Goal: Task Accomplishment & Management: Manage account settings

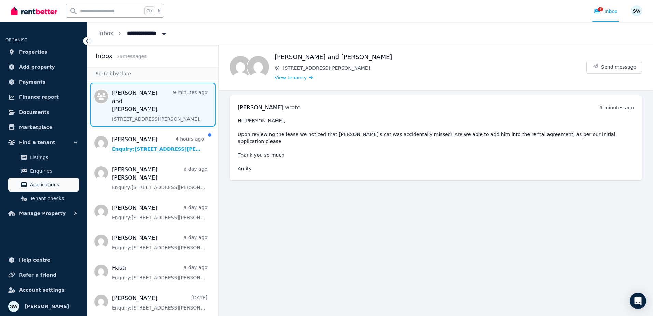
click at [53, 183] on span "Applications" at bounding box center [53, 184] width 46 height 8
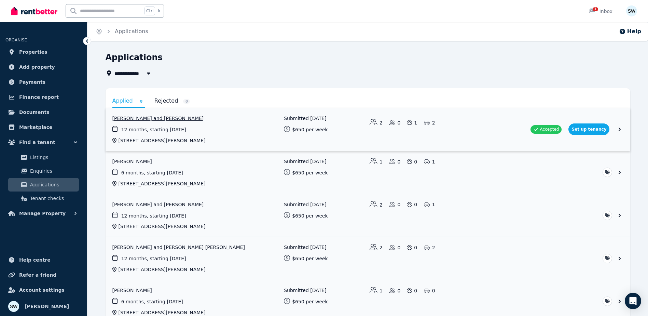
click at [432, 132] on link "View application: Amity Fricker and Jessica Perchman" at bounding box center [368, 129] width 525 height 43
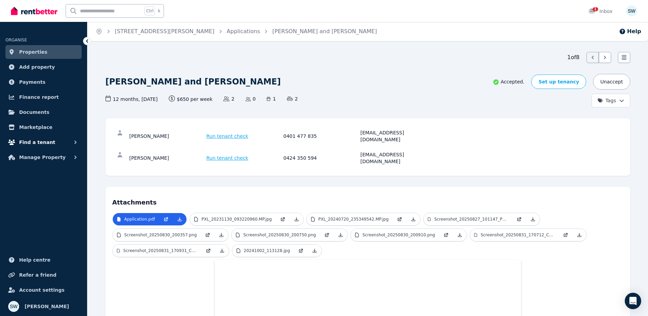
click at [53, 145] on button "Find a tenant" at bounding box center [43, 142] width 76 height 14
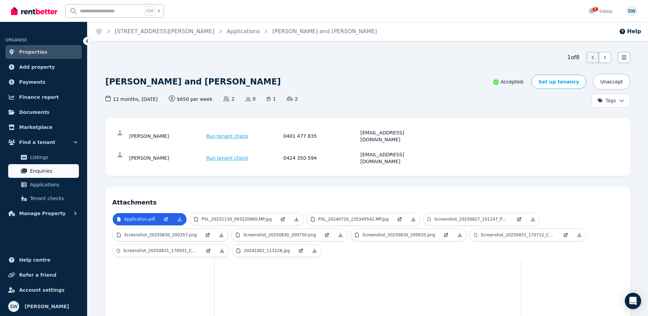
click at [45, 169] on span "Enquiries" at bounding box center [53, 171] width 46 height 8
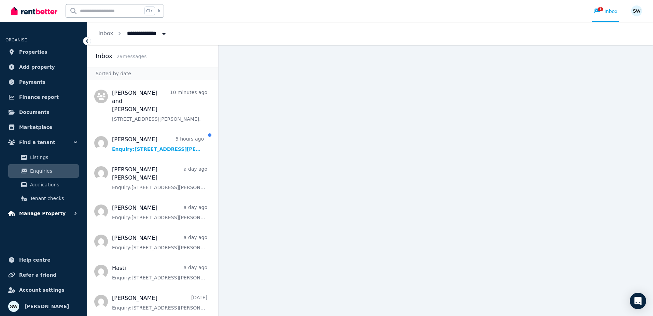
click at [53, 214] on span "Manage Property" at bounding box center [42, 213] width 46 height 8
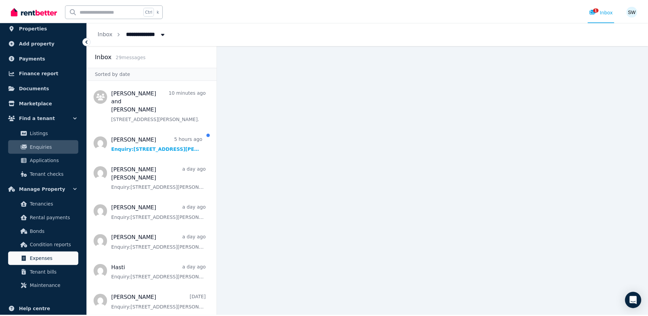
scroll to position [34, 0]
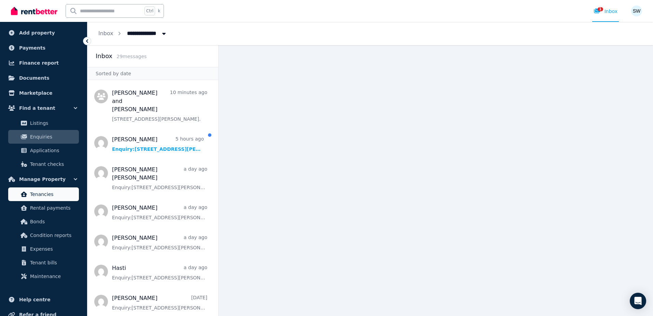
click at [53, 197] on span "Tenancies" at bounding box center [53, 194] width 46 height 8
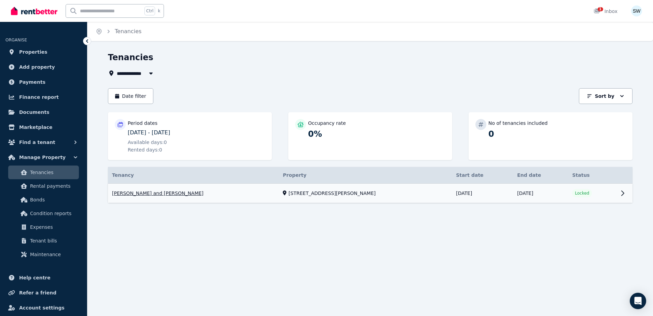
click at [624, 195] on link "View property details" at bounding box center [370, 192] width 525 height 19
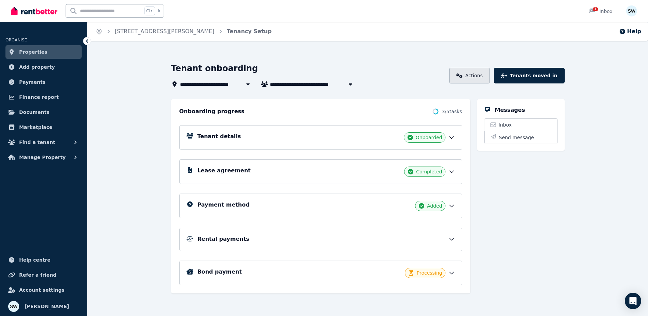
click at [462, 77] on icon at bounding box center [459, 75] width 6 height 5
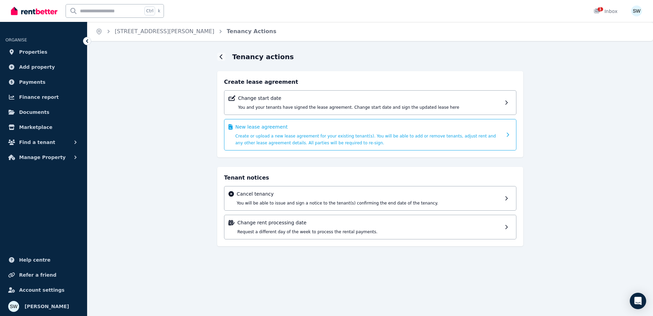
click at [335, 137] on span "Create or upload a new lease agreement for your existing tenant(s). You will be…" at bounding box center [365, 140] width 261 height 12
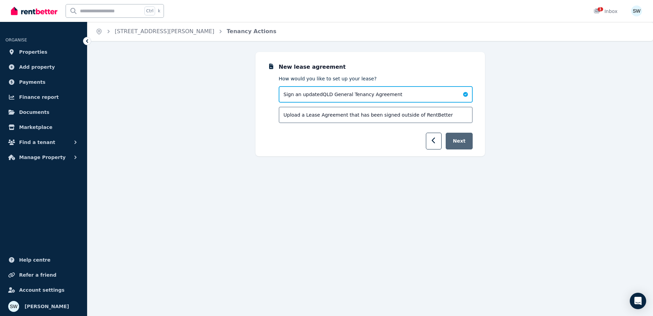
click at [458, 141] on button "Next" at bounding box center [459, 141] width 27 height 17
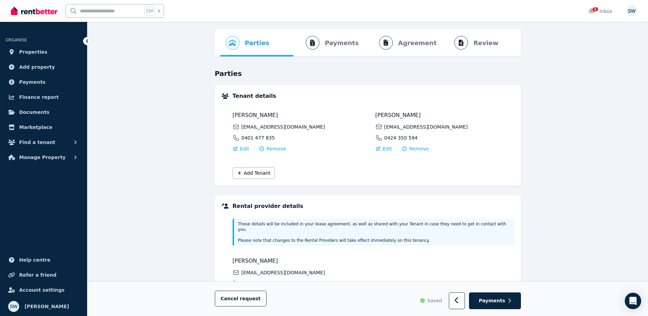
scroll to position [34, 0]
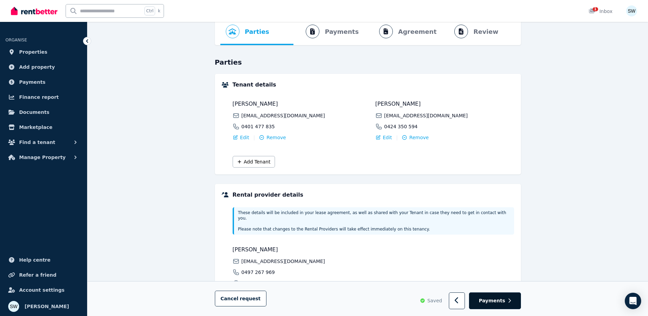
click at [489, 296] on button "Payments" at bounding box center [495, 300] width 52 height 17
select select "**********"
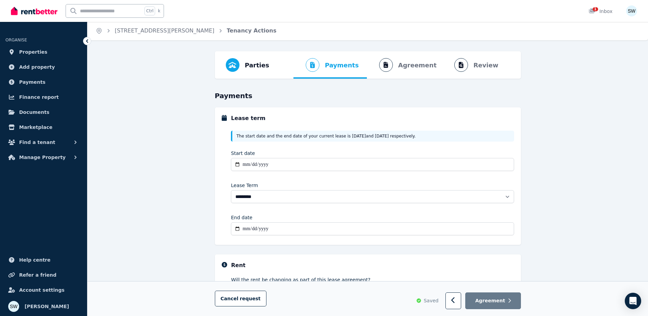
scroll to position [0, 0]
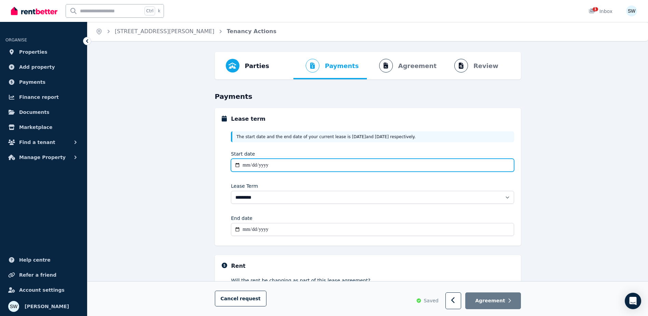
click at [244, 163] on input "Start date" at bounding box center [372, 165] width 283 height 13
click at [247, 163] on input "Start date" at bounding box center [372, 165] width 283 height 13
click at [338, 167] on input "Start date" at bounding box center [372, 165] width 283 height 13
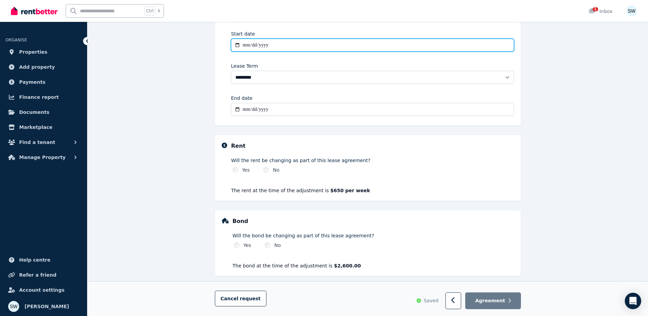
scroll to position [127, 0]
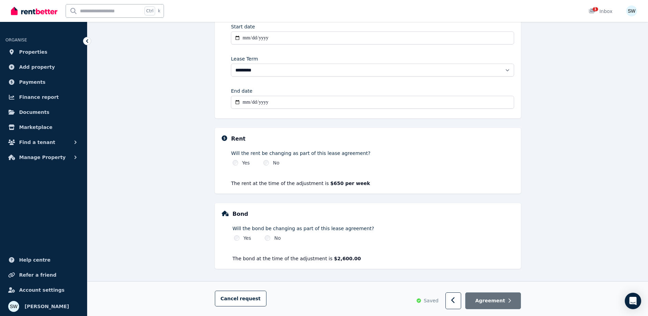
click at [507, 302] on button "Agreement" at bounding box center [492, 300] width 55 height 17
type input "**********"
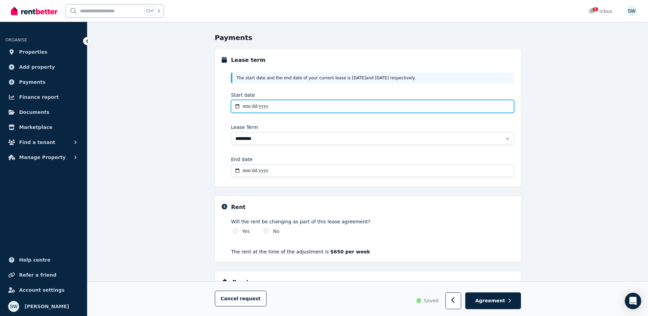
click at [272, 108] on input "**********" at bounding box center [372, 106] width 283 height 13
type input "**********"
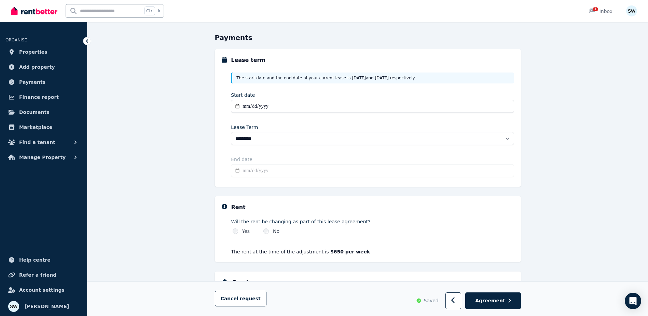
click at [587, 151] on div "**********" at bounding box center [367, 188] width 561 height 391
type input "**********"
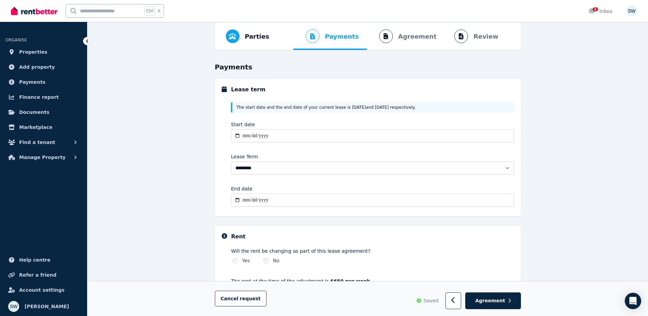
scroll to position [0, 0]
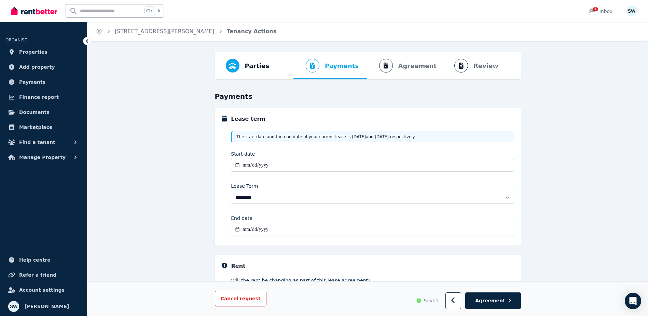
click at [230, 297] on span "Cancel request" at bounding box center [241, 298] width 40 height 5
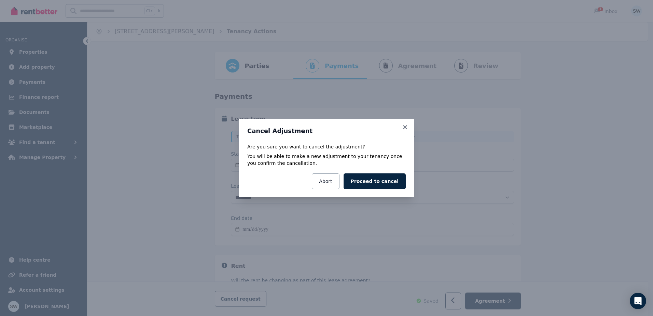
click at [404, 124] on icon at bounding box center [405, 127] width 7 height 6
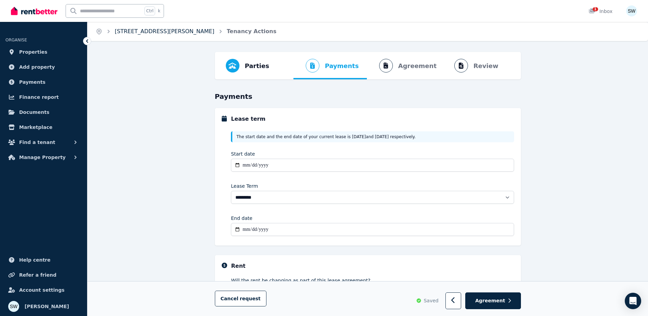
click at [156, 29] on link "[STREET_ADDRESS][PERSON_NAME]" at bounding box center [165, 31] width 100 height 6
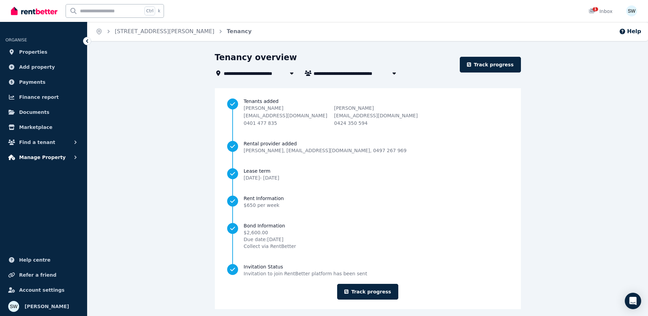
click at [52, 155] on span "Manage Property" at bounding box center [42, 157] width 46 height 8
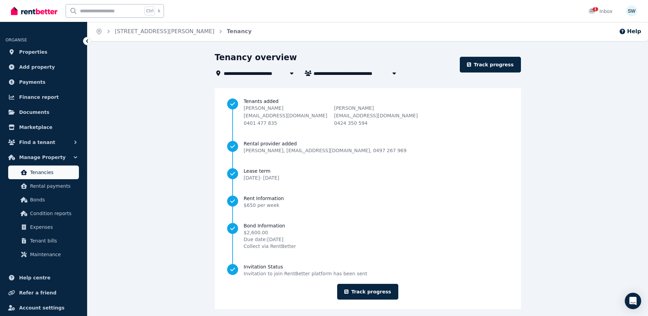
click at [53, 173] on span "Tenancies" at bounding box center [53, 172] width 46 height 8
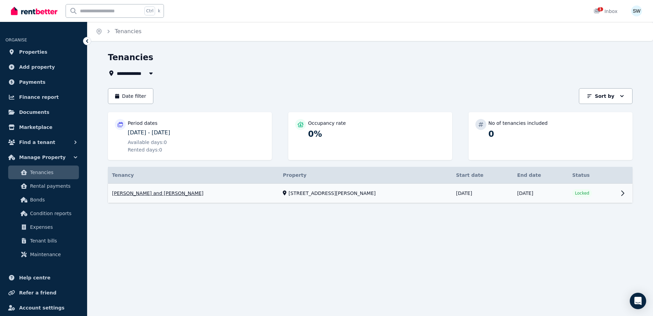
click at [238, 192] on link "View property details" at bounding box center [370, 192] width 525 height 19
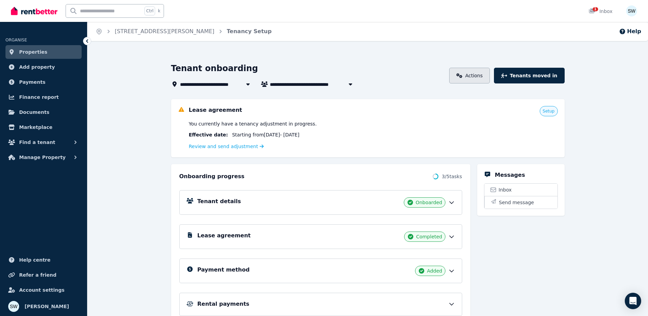
click at [486, 78] on link "Actions" at bounding box center [469, 76] width 41 height 16
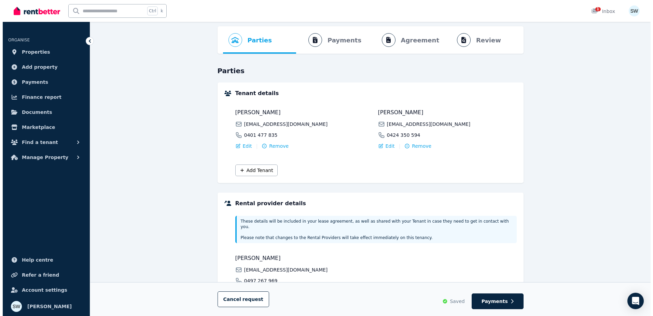
scroll to position [37, 0]
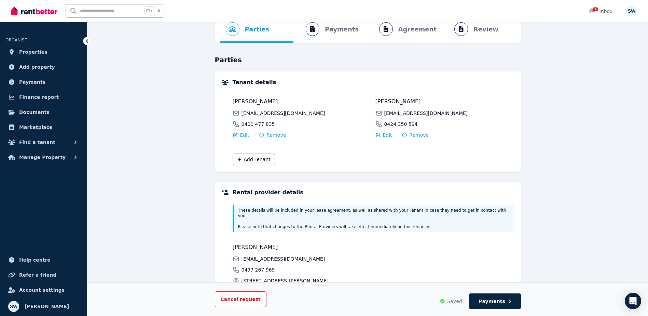
click at [246, 300] on span "request" at bounding box center [250, 299] width 21 height 7
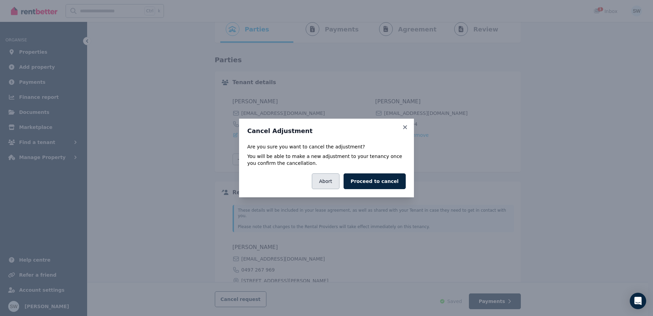
click at [339, 182] on button "Abort" at bounding box center [325, 181] width 27 height 16
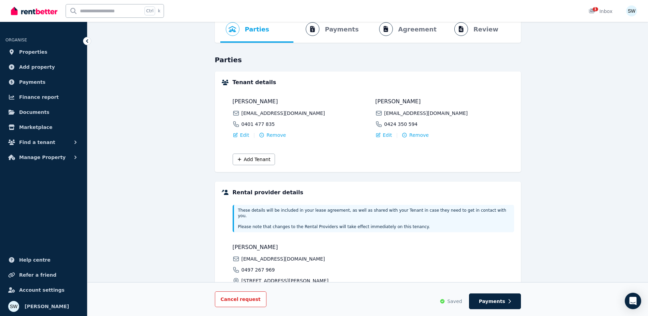
click at [249, 295] on button "Cancel request" at bounding box center [241, 299] width 52 height 16
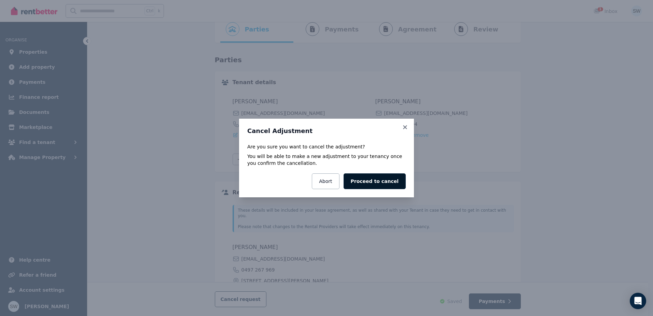
click at [363, 184] on button "Proceed to cancel" at bounding box center [375, 181] width 62 height 16
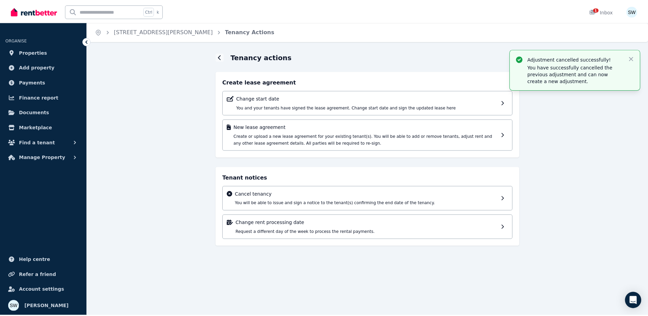
scroll to position [0, 0]
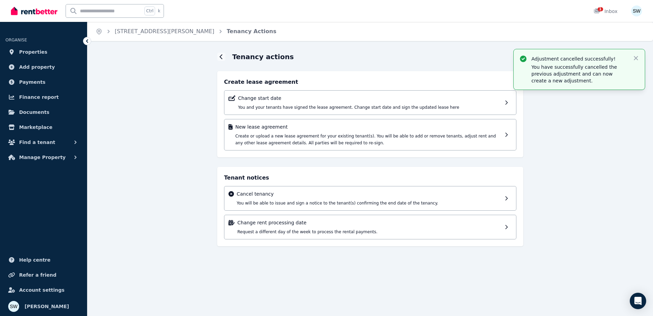
click at [191, 157] on div "Adjustment cancelled successfully! You have successfully cancelled the previous…" at bounding box center [370, 155] width 566 height 206
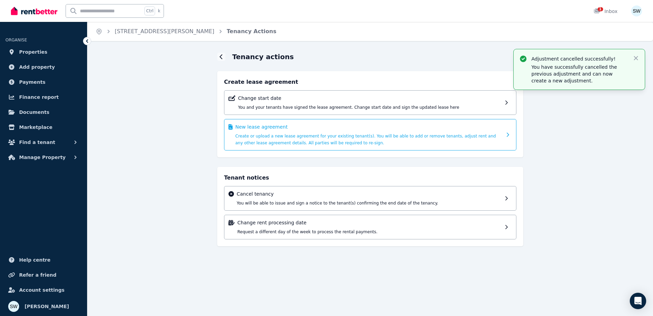
click at [315, 130] on div "New lease agreement Create or upload a new lease agreement for your existing te…" at bounding box center [368, 134] width 267 height 23
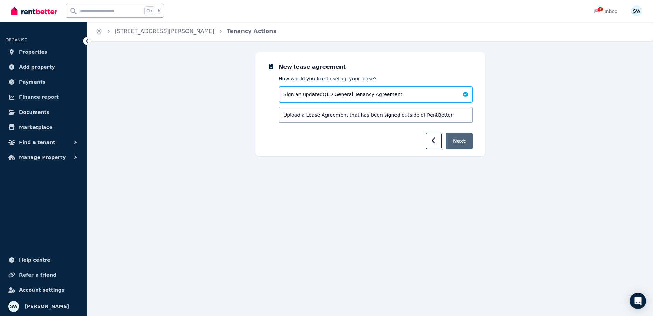
click at [470, 140] on button "Next" at bounding box center [459, 141] width 27 height 17
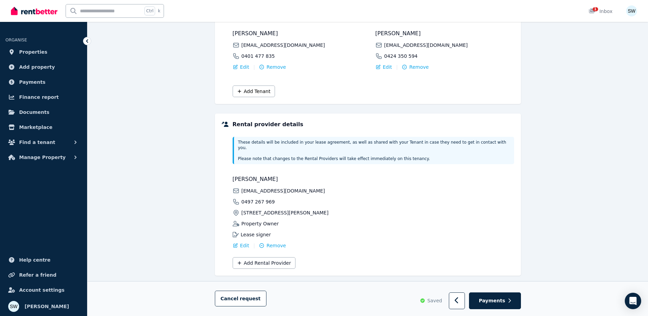
scroll to position [106, 0]
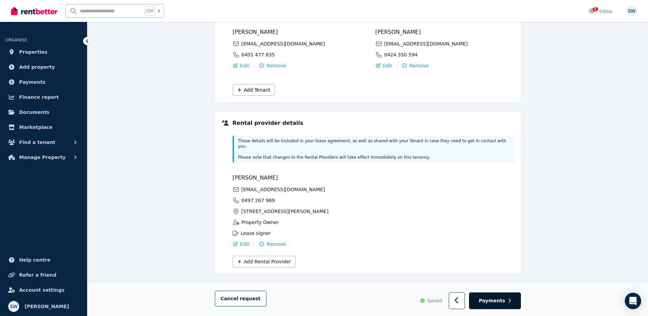
click at [508, 297] on button "Payments" at bounding box center [495, 300] width 52 height 17
select select "**********"
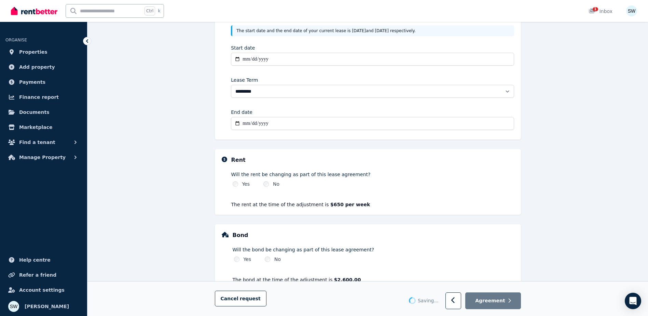
scroll to position [0, 0]
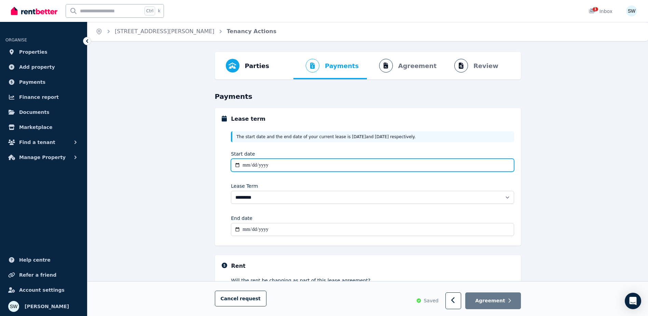
click at [243, 165] on input "Start date" at bounding box center [372, 165] width 283 height 13
type input "**********"
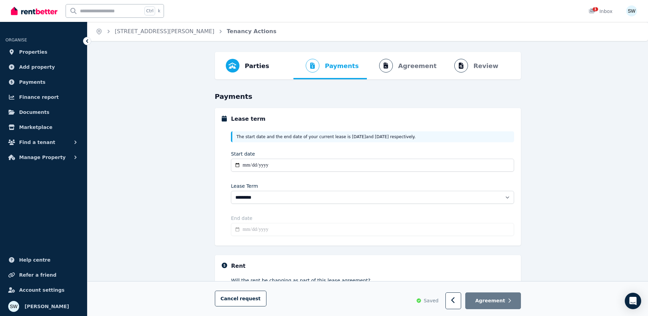
click at [185, 186] on div "**********" at bounding box center [367, 247] width 561 height 391
type input "**********"
click at [559, 182] on div "**********" at bounding box center [367, 247] width 561 height 391
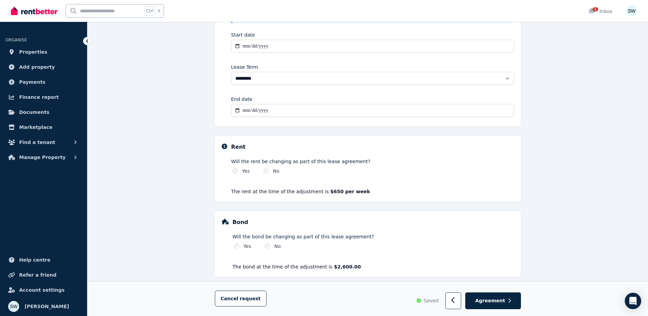
scroll to position [127, 0]
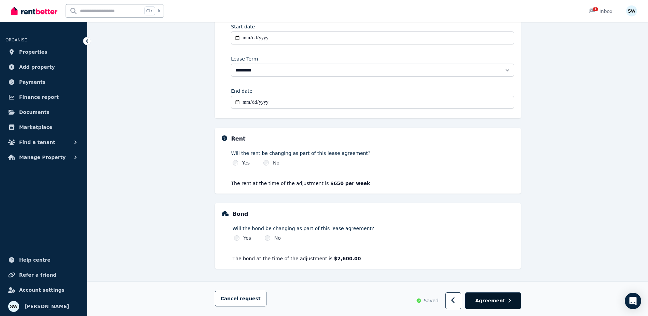
click at [496, 302] on span "Agreement" at bounding box center [490, 300] width 30 height 7
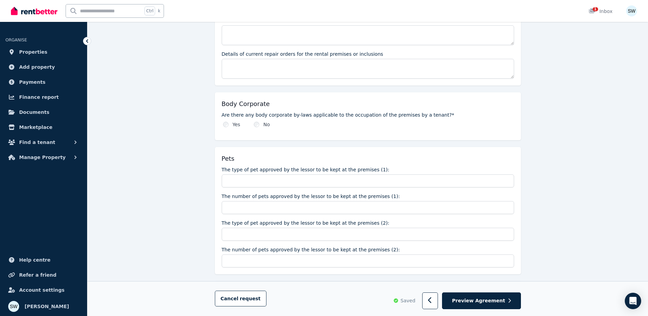
scroll to position [478, 0]
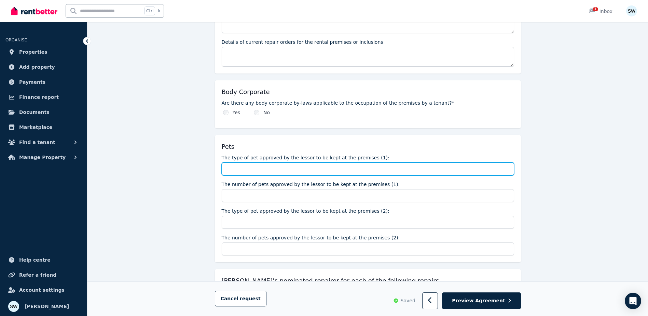
click at [341, 167] on input "The type of pet approved by the lessor to be kept at the premises (1):" at bounding box center [368, 168] width 292 height 13
type input "***"
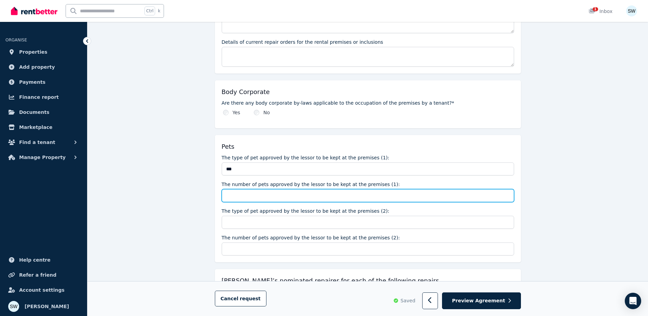
click at [292, 193] on input "The number of pets approved by the lessor to be kept at the premises (1):" at bounding box center [368, 195] width 292 height 13
type input "*"
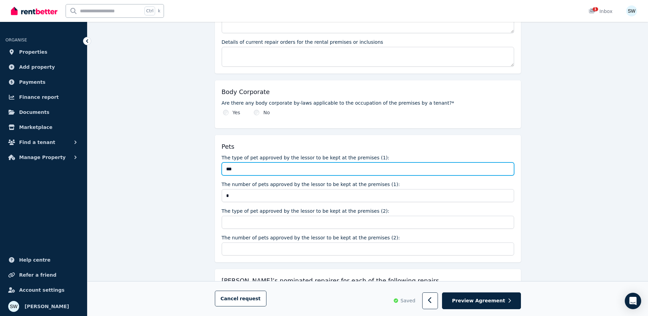
click at [240, 166] on input "***" at bounding box center [368, 168] width 292 height 13
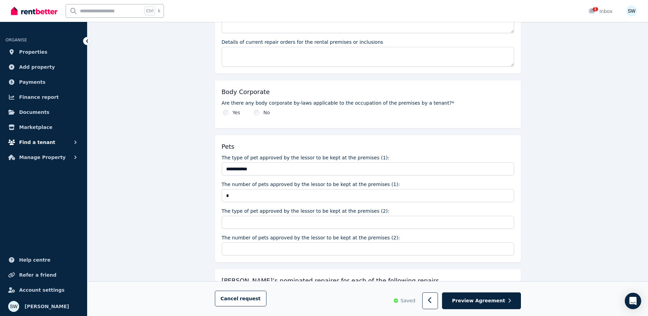
click at [77, 135] on button "Find a tenant" at bounding box center [43, 142] width 76 height 14
type input "**********"
click at [59, 142] on button "Find a tenant" at bounding box center [43, 142] width 76 height 14
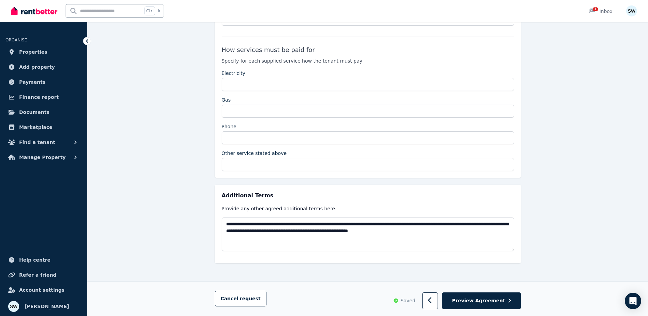
scroll to position [1281, 0]
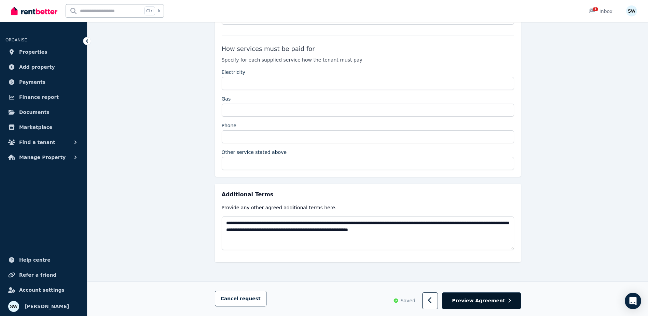
click at [479, 302] on span "Preview Agreement" at bounding box center [478, 300] width 53 height 7
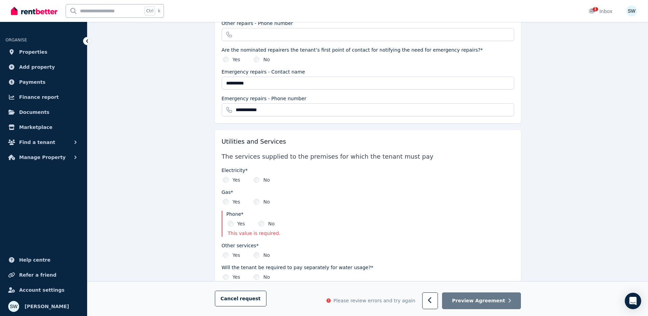
scroll to position [890, 0]
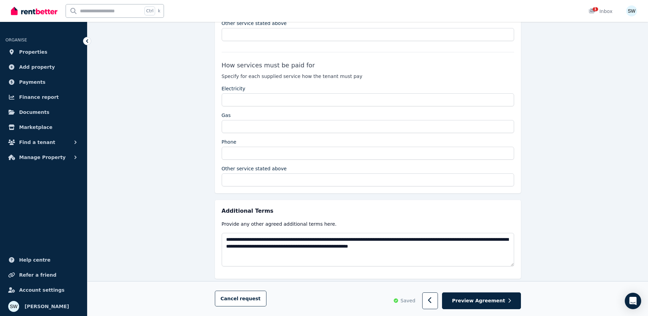
scroll to position [1281, 0]
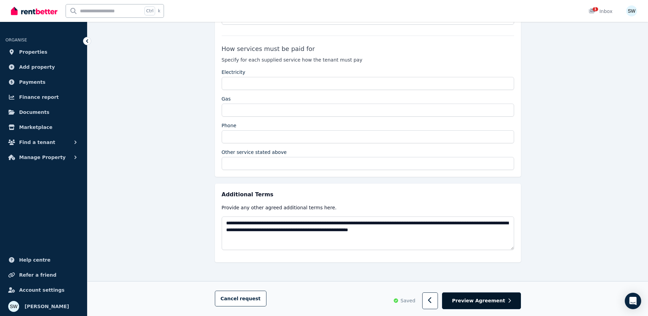
click at [487, 305] on button "Preview Agreement" at bounding box center [481, 300] width 79 height 17
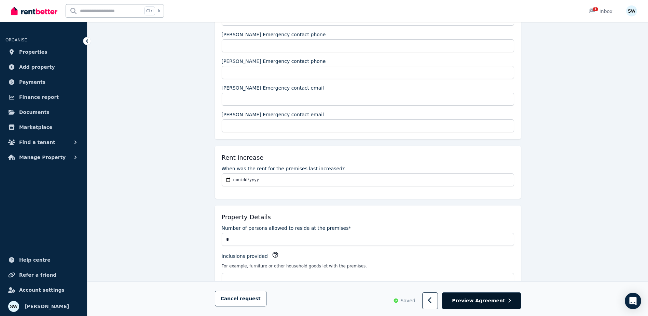
scroll to position [273, 0]
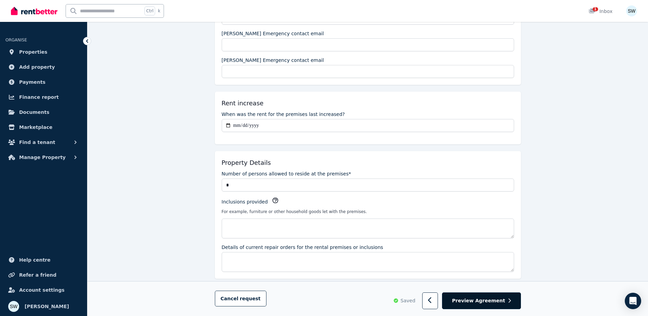
click at [490, 297] on button "Preview Agreement" at bounding box center [481, 300] width 79 height 17
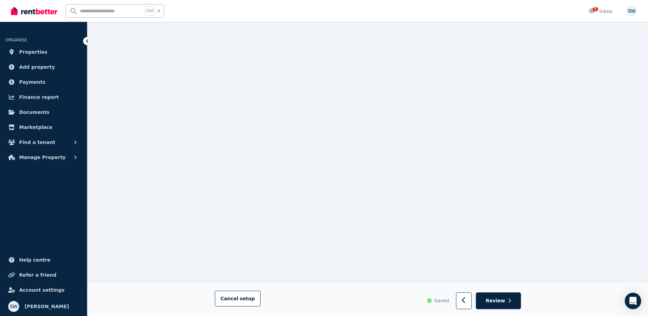
scroll to position [722, 0]
click at [466, 302] on icon "button" at bounding box center [464, 300] width 4 height 7
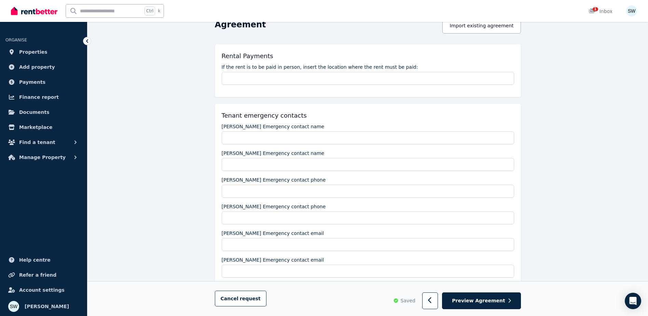
scroll to position [137, 0]
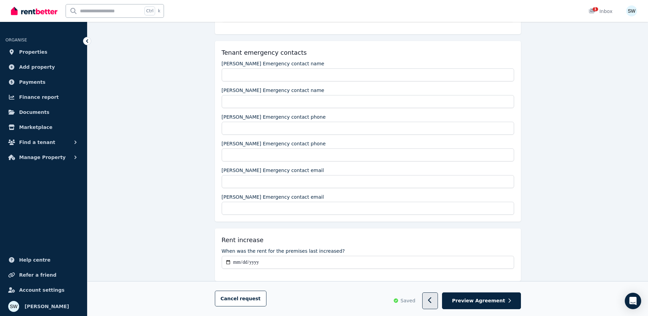
click at [435, 301] on button "button" at bounding box center [430, 300] width 16 height 17
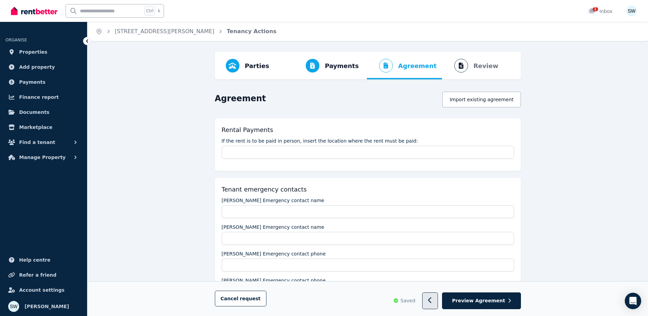
select select "**********"
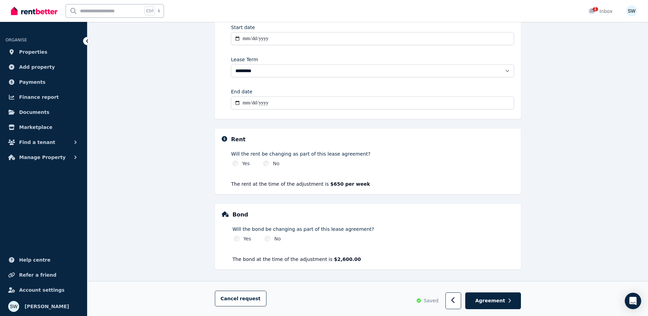
scroll to position [127, 0]
click at [483, 301] on span "Agreement" at bounding box center [490, 300] width 30 height 7
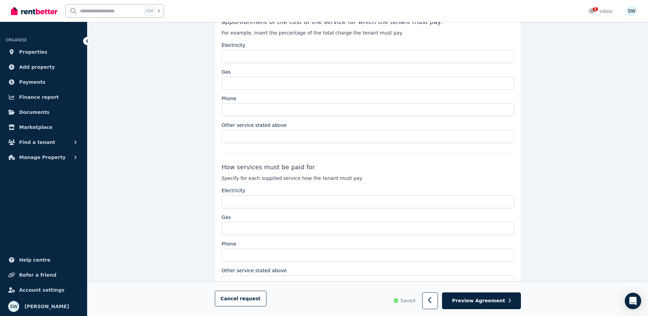
scroll to position [1281, 0]
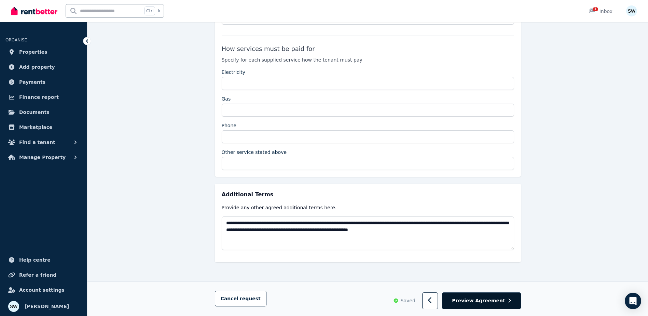
click at [497, 304] on span "Preview Agreement" at bounding box center [478, 300] width 53 height 7
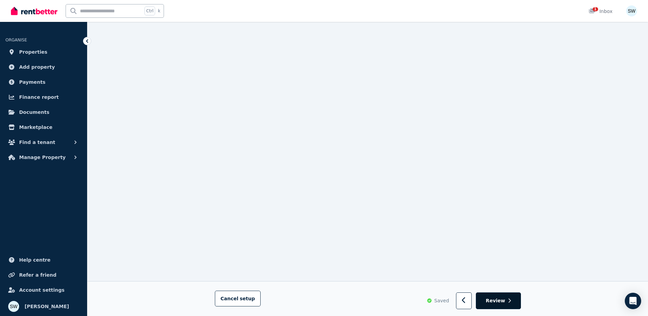
scroll to position [5471, 0]
click at [509, 297] on button "Review" at bounding box center [498, 300] width 45 height 17
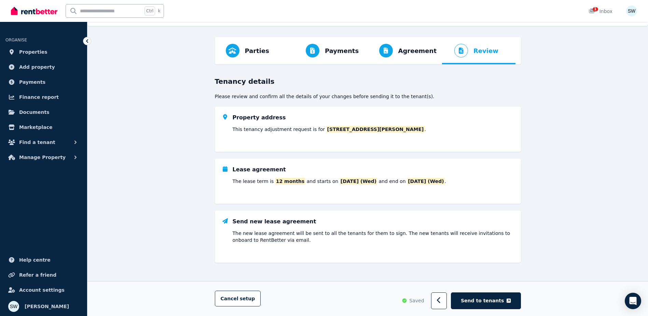
scroll to position [16, 0]
click at [489, 301] on span "Send to tenants" at bounding box center [482, 300] width 43 height 7
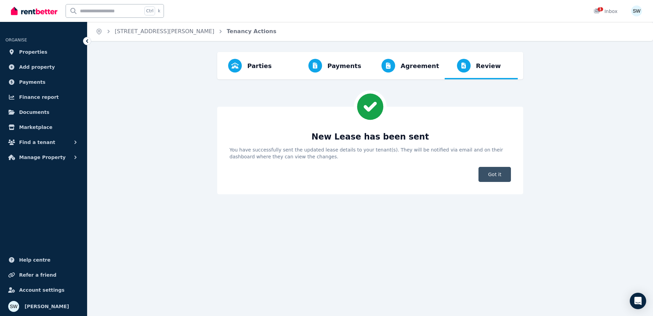
click at [501, 176] on span "Got it" at bounding box center [495, 174] width 32 height 15
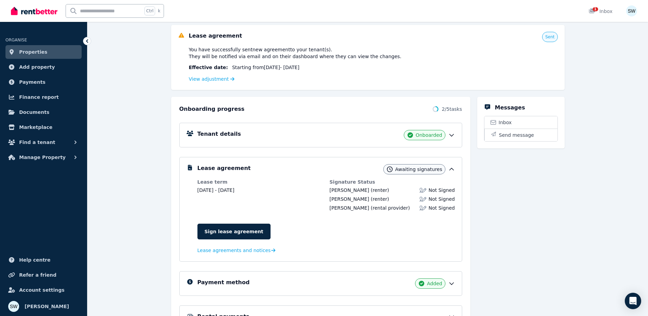
scroll to position [50, 0]
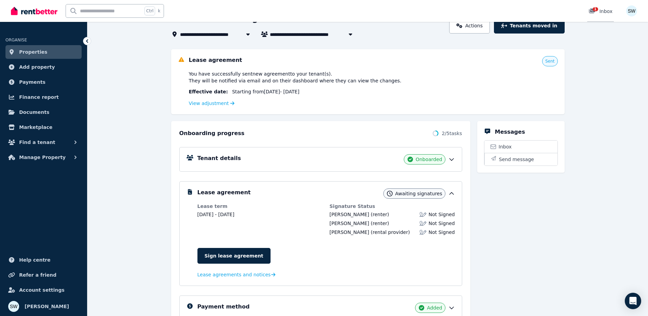
click at [599, 13] on div "1" at bounding box center [594, 11] width 11 height 7
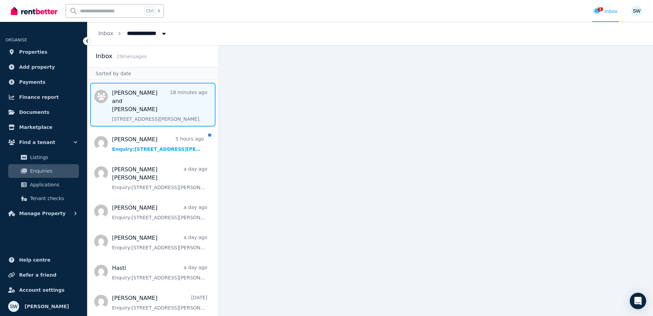
click at [143, 115] on span "Message list" at bounding box center [152, 105] width 131 height 44
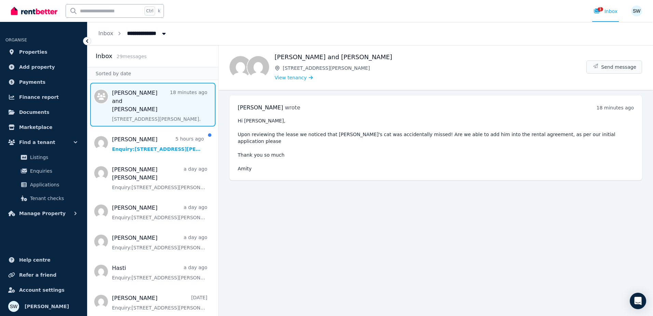
click at [611, 69] on span "Send message" at bounding box center [618, 67] width 35 height 7
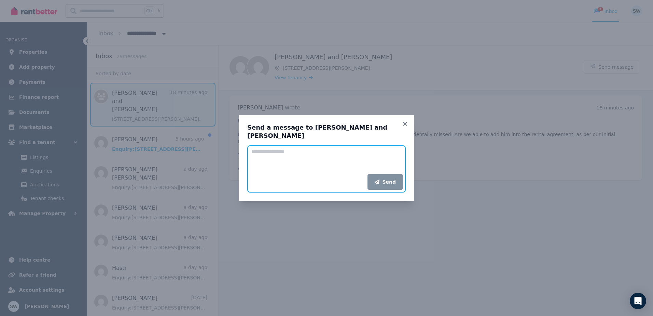
click at [332, 155] on textarea "Add your message" at bounding box center [326, 159] width 159 height 29
click at [301, 152] on textarea "**********" at bounding box center [326, 159] width 159 height 29
click at [293, 155] on textarea "**********" at bounding box center [326, 159] width 159 height 29
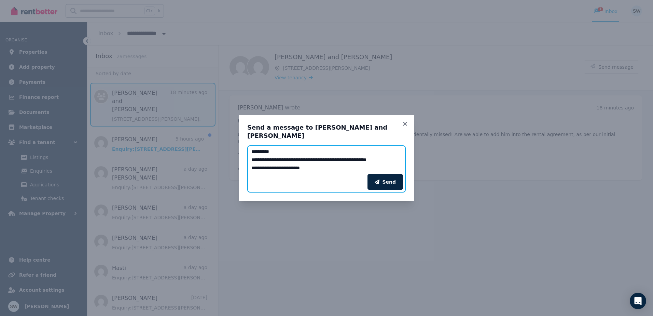
click at [323, 157] on textarea "**********" at bounding box center [326, 159] width 159 height 29
click at [341, 164] on textarea "**********" at bounding box center [326, 159] width 159 height 29
click at [346, 163] on textarea "**********" at bounding box center [326, 159] width 159 height 29
click at [300, 152] on textarea "**********" at bounding box center [326, 159] width 159 height 29
drag, startPoint x: 316, startPoint y: 153, endPoint x: 346, endPoint y: 169, distance: 34.9
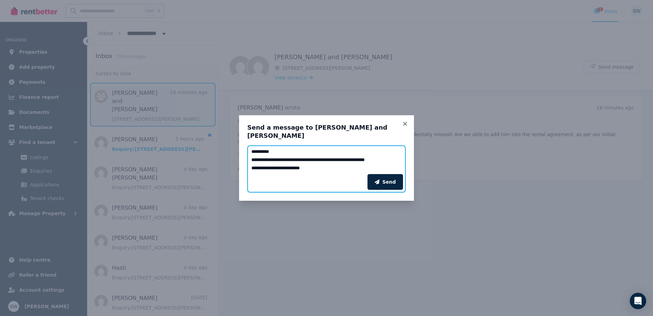
click at [431, 161] on div "**********" at bounding box center [326, 158] width 653 height 316
type textarea "**********"
click at [324, 171] on div "Send" at bounding box center [326, 181] width 159 height 21
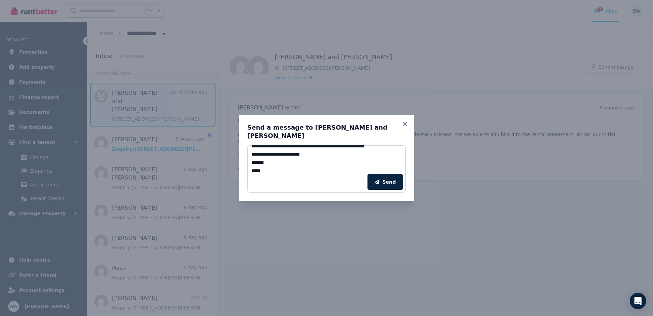
scroll to position [25, 0]
click at [376, 175] on button "Send" at bounding box center [386, 182] width 36 height 16
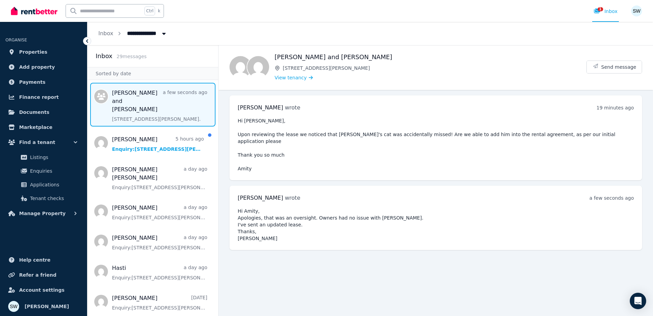
click at [433, 263] on main "Back [PERSON_NAME] and [PERSON_NAME] [STREET_ADDRESS][PERSON_NAME][PERSON_NAME]…" at bounding box center [436, 180] width 435 height 271
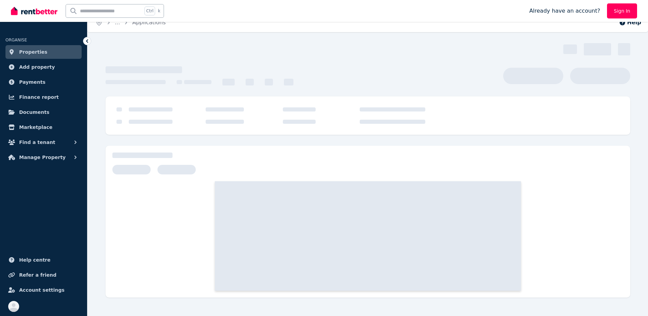
scroll to position [14, 0]
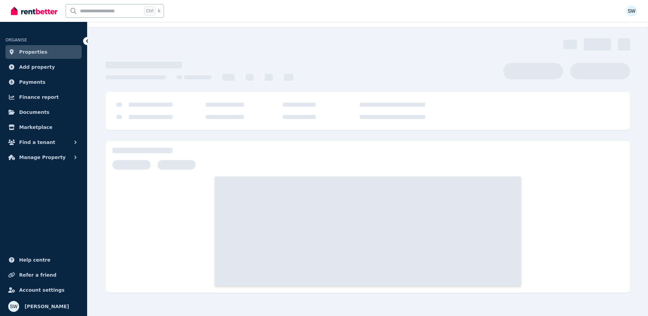
click at [428, 69] on div at bounding box center [368, 71] width 525 height 19
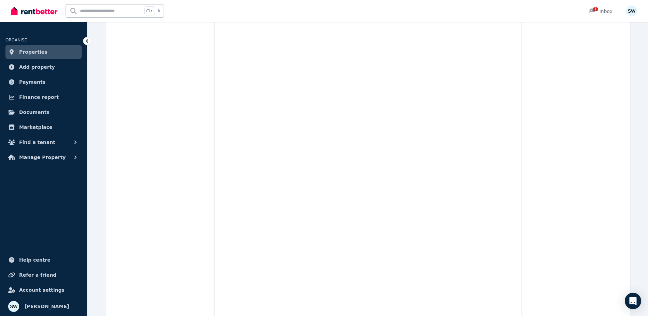
scroll to position [3686, 0]
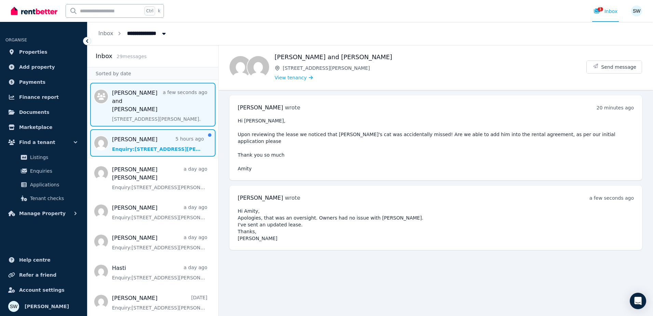
click at [148, 140] on span "Message list" at bounding box center [152, 142] width 131 height 27
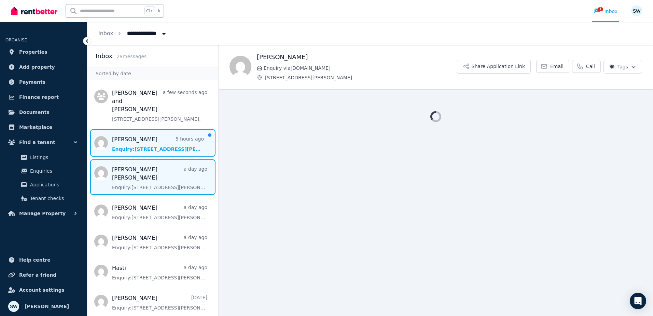
click at [144, 164] on span "Message list" at bounding box center [152, 177] width 131 height 36
click at [137, 132] on span "Message list" at bounding box center [152, 142] width 131 height 27
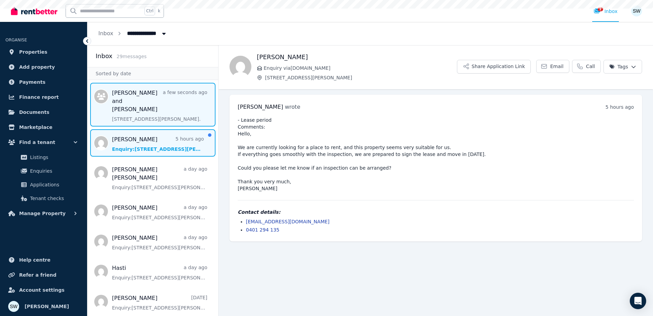
click at [139, 109] on span "Message list" at bounding box center [152, 105] width 131 height 44
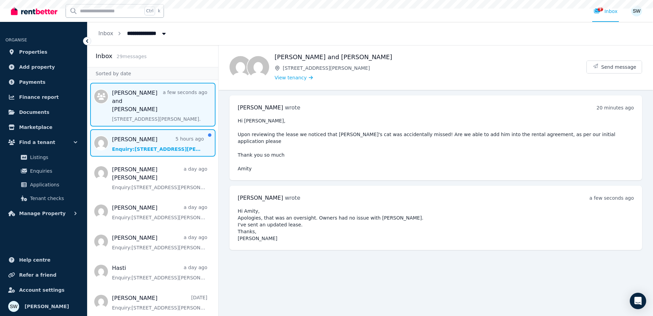
click at [142, 135] on span "Message list" at bounding box center [152, 142] width 131 height 27
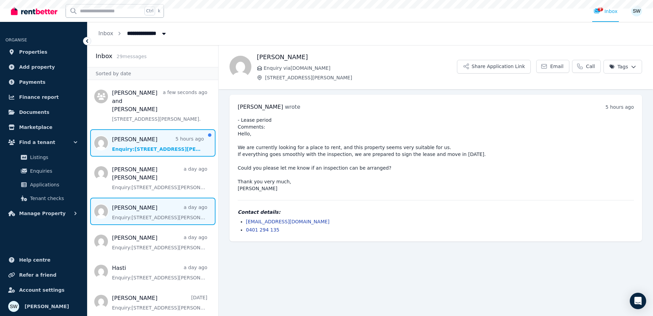
click at [138, 197] on span "Message list" at bounding box center [152, 210] width 131 height 27
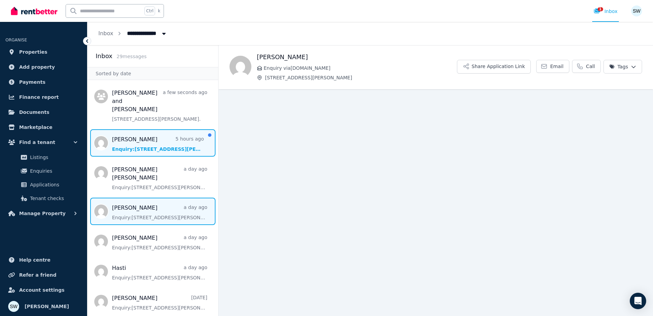
click at [133, 140] on span "Message list" at bounding box center [152, 142] width 131 height 27
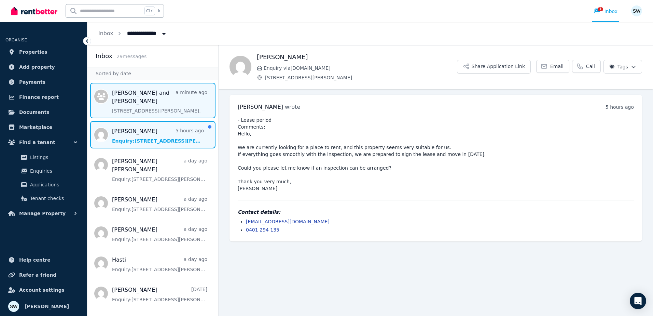
click at [157, 106] on span "Message list" at bounding box center [152, 101] width 131 height 36
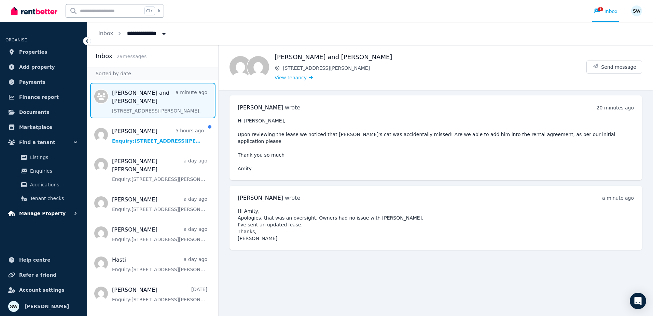
click at [49, 211] on span "Manage Property" at bounding box center [42, 213] width 46 height 8
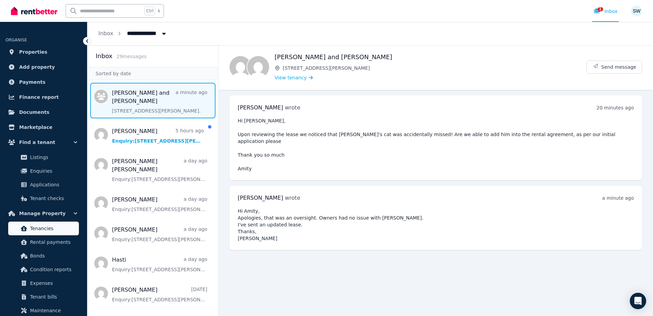
click at [67, 229] on span "Tenancies" at bounding box center [53, 228] width 46 height 8
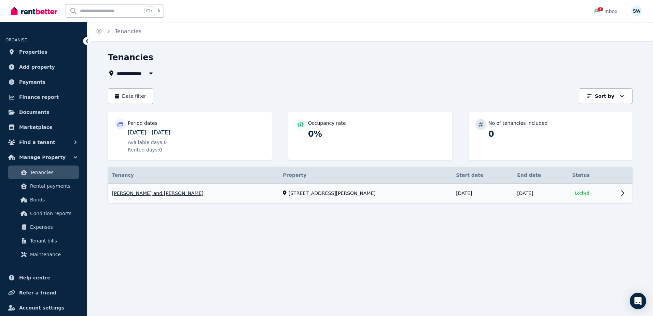
click at [456, 195] on link "View property details" at bounding box center [370, 192] width 525 height 19
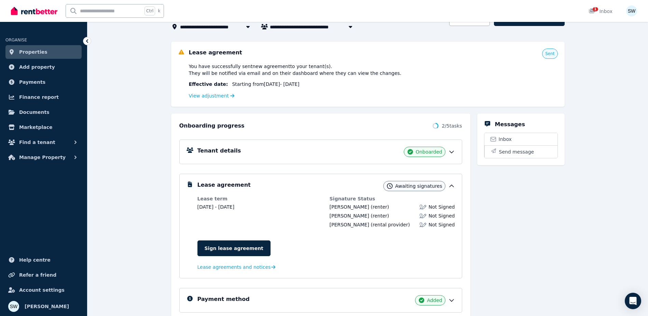
scroll to position [68, 0]
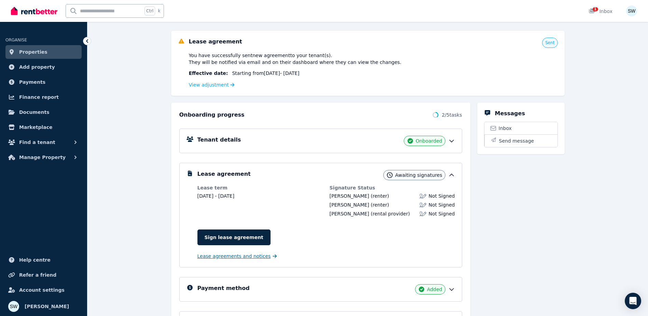
click at [247, 258] on span "Lease agreements and notices" at bounding box center [233, 255] width 73 height 7
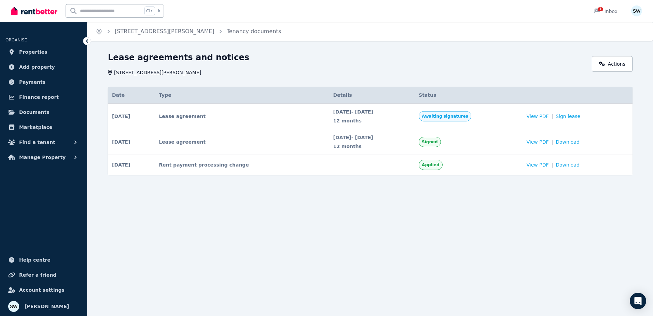
click at [492, 199] on div "Lease agreements and notices Unit 8/162 Swann Rd, Taringa QLD 4068 Actions Date…" at bounding box center [370, 125] width 566 height 147
click at [467, 218] on div "Home Unit 8/162 Swann Rd, Taringa Tenancy documents Lease agreements and notice…" at bounding box center [326, 158] width 653 height 316
click at [541, 115] on span "View PDF" at bounding box center [538, 116] width 22 height 7
